Goal: Navigation & Orientation: Find specific page/section

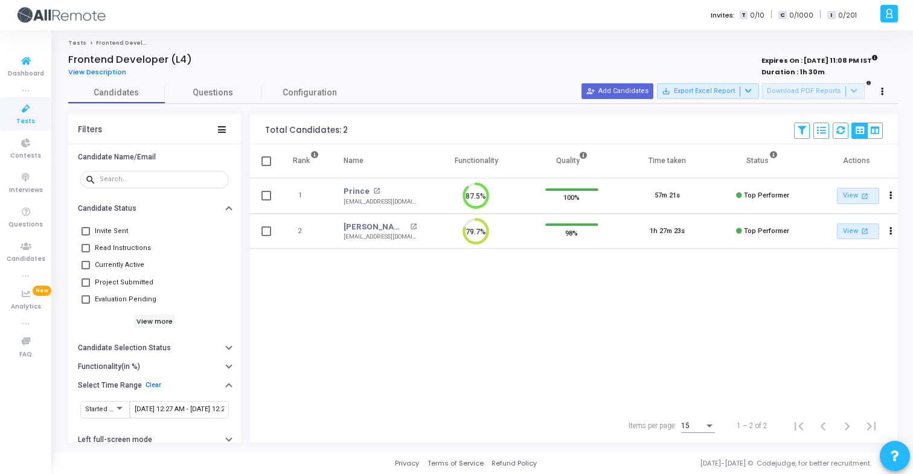
scroll to position [25, 31]
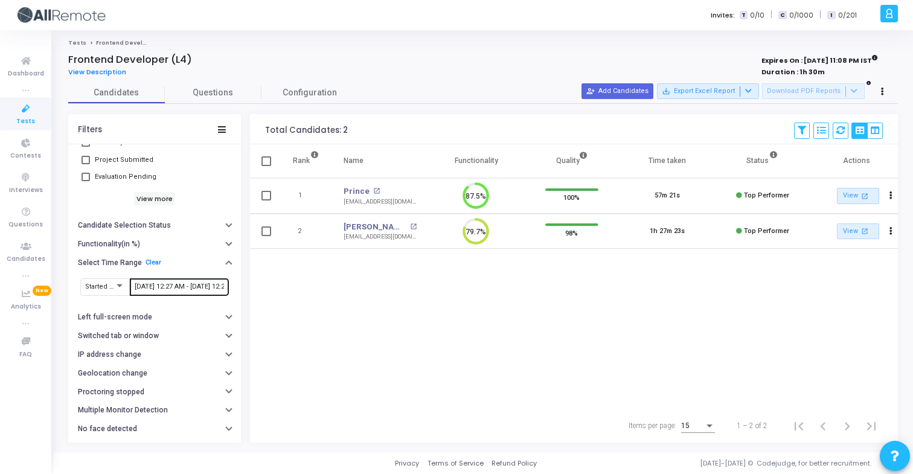
click at [173, 284] on input "[DATE] 12:27 AM - [DATE] 12:27 AM" at bounding box center [179, 286] width 89 height 7
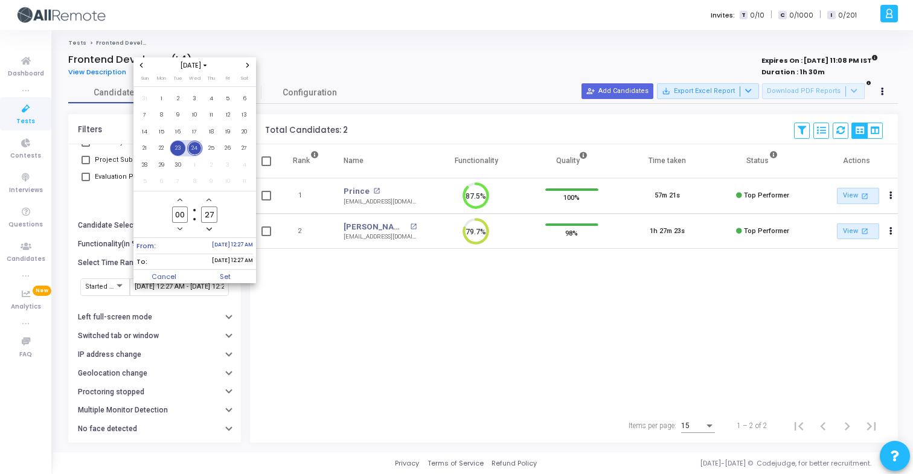
click at [179, 145] on span "23" at bounding box center [177, 148] width 15 height 15
click at [194, 148] on span "24" at bounding box center [194, 148] width 15 height 15
click at [211, 274] on span "Set" at bounding box center [225, 276] width 62 height 13
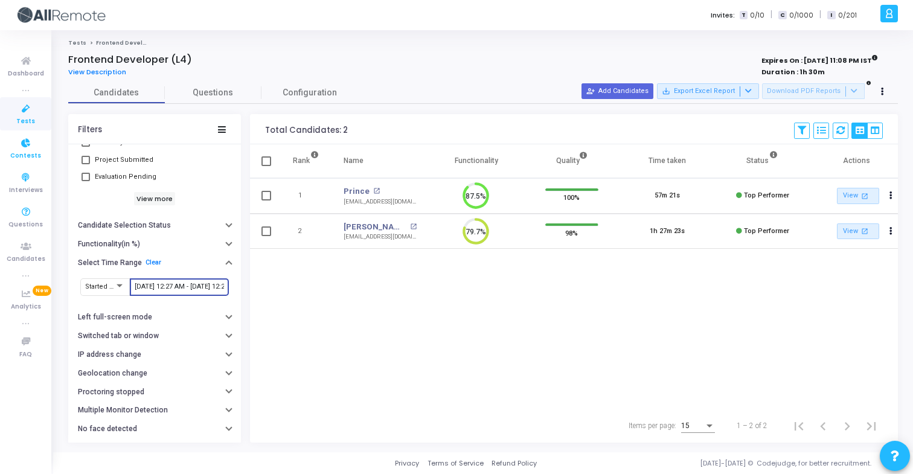
click at [30, 161] on span "Contests" at bounding box center [25, 156] width 31 height 10
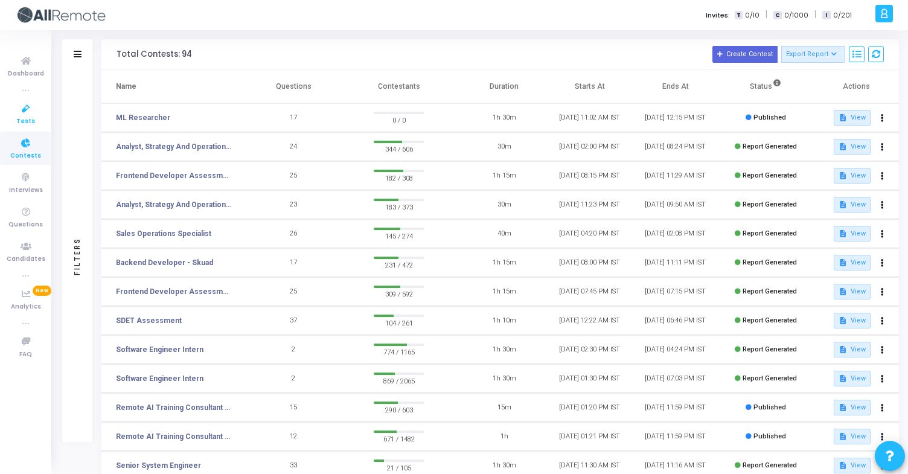
click at [30, 117] on span "Tests" at bounding box center [25, 122] width 19 height 10
